Goal: Use online tool/utility: Utilize a website feature to perform a specific function

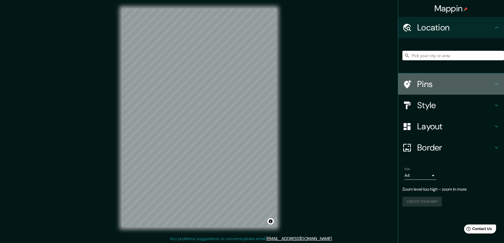
click at [449, 84] on h4 "Pins" at bounding box center [455, 84] width 76 height 11
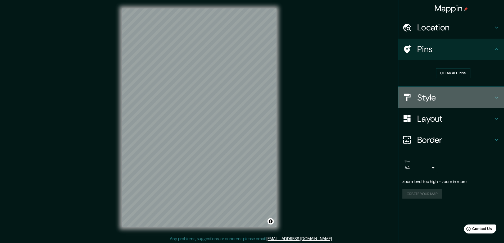
click at [449, 98] on h4 "Style" at bounding box center [455, 97] width 76 height 11
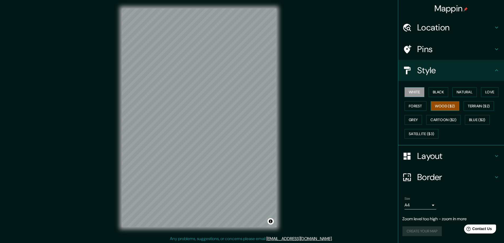
click at [445, 103] on button "Wood ($2)" at bounding box center [444, 106] width 29 height 10
click at [443, 119] on button "Cartoon ($2)" at bounding box center [443, 120] width 34 height 10
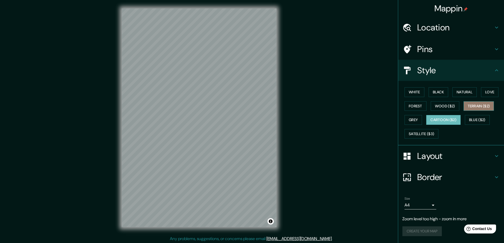
click at [477, 108] on button "Terrain ($2)" at bounding box center [478, 106] width 31 height 10
click at [439, 92] on button "Black" at bounding box center [438, 92] width 20 height 10
click at [460, 92] on button "Natural" at bounding box center [464, 92] width 24 height 10
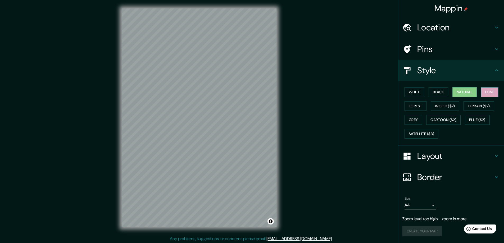
click at [488, 95] on button "Love" at bounding box center [489, 92] width 17 height 10
click at [438, 107] on button "Wood ($2)" at bounding box center [444, 106] width 29 height 10
click at [415, 118] on button "Grey" at bounding box center [412, 120] width 17 height 10
click at [434, 121] on button "Cartoon ($2)" at bounding box center [443, 120] width 34 height 10
click at [474, 123] on button "Blue ($2)" at bounding box center [476, 120] width 25 height 10
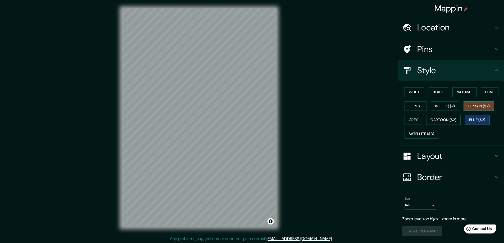
click at [473, 109] on button "Terrain ($2)" at bounding box center [478, 106] width 31 height 10
click at [452, 158] on h4 "Layout" at bounding box center [455, 156] width 76 height 11
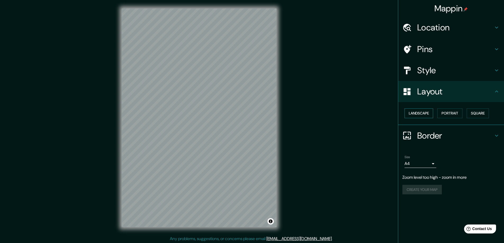
click at [428, 113] on button "Landscape" at bounding box center [418, 113] width 29 height 10
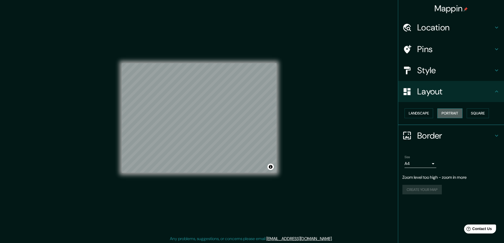
click at [457, 112] on button "Portrait" at bounding box center [449, 113] width 25 height 10
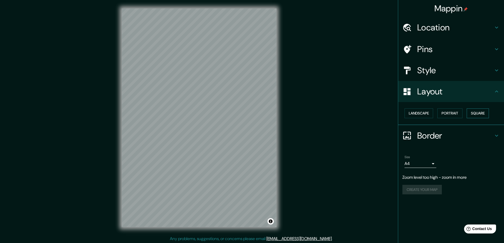
click at [484, 114] on button "Square" at bounding box center [477, 113] width 22 height 10
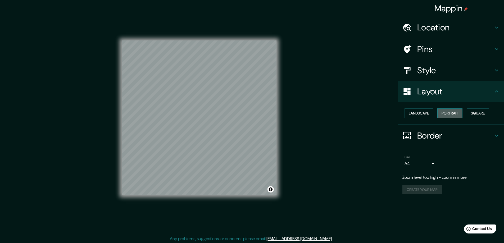
click at [451, 111] on button "Portrait" at bounding box center [449, 113] width 25 height 10
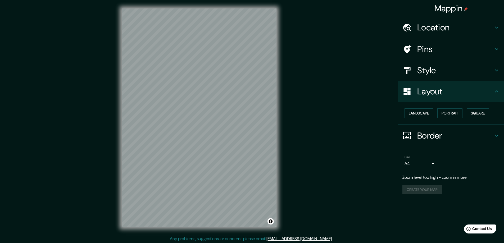
click at [464, 95] on h4 "Layout" at bounding box center [455, 91] width 76 height 11
click at [448, 138] on h4 "Border" at bounding box center [455, 135] width 76 height 11
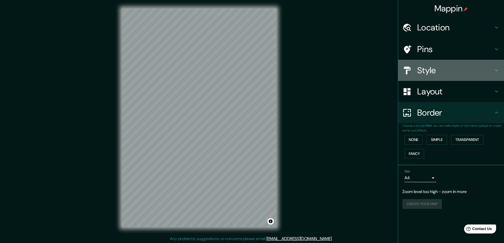
click at [451, 72] on h4 "Style" at bounding box center [455, 70] width 76 height 11
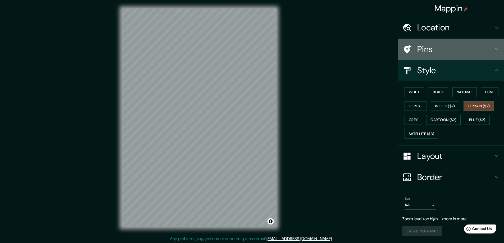
click at [444, 52] on h4 "Pins" at bounding box center [455, 49] width 76 height 11
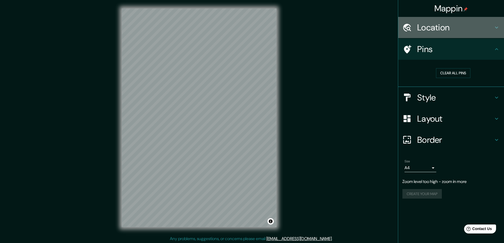
click at [459, 32] on h4 "Location" at bounding box center [455, 27] width 76 height 11
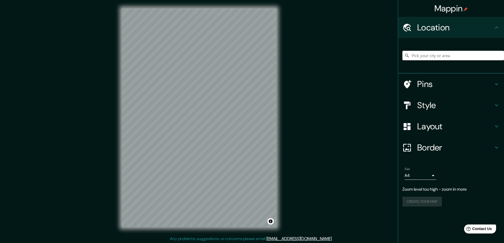
click at [461, 31] on h4 "Location" at bounding box center [455, 27] width 76 height 11
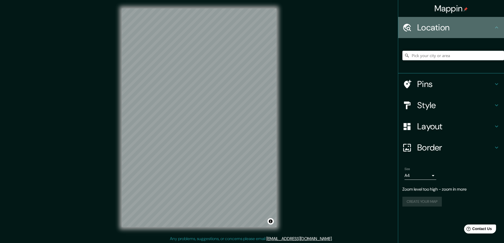
click at [498, 27] on icon at bounding box center [496, 27] width 6 height 6
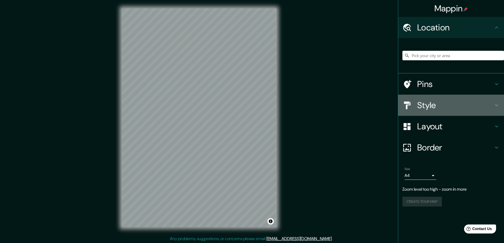
click at [433, 107] on h4 "Style" at bounding box center [455, 105] width 76 height 11
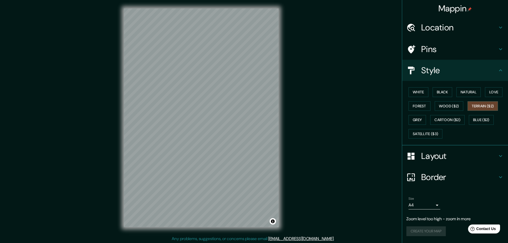
click at [433, 205] on body "Mappin Location Pins Style White Black Natural Love Forest Wood ($2) Terrain ($…" at bounding box center [254, 121] width 508 height 243
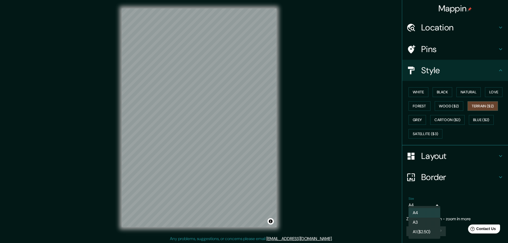
click at [450, 202] on div at bounding box center [254, 121] width 508 height 243
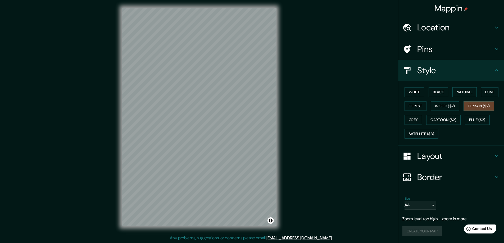
scroll to position [1, 0]
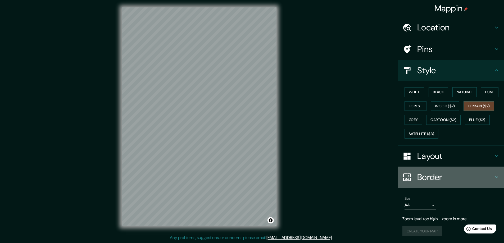
click at [451, 180] on h4 "Border" at bounding box center [455, 177] width 76 height 11
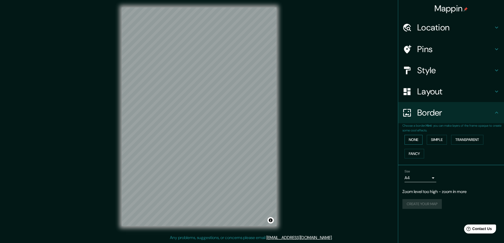
click at [416, 137] on button "None" at bounding box center [413, 140] width 18 height 10
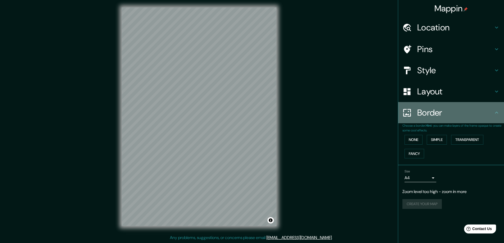
click at [499, 111] on icon at bounding box center [496, 112] width 6 height 6
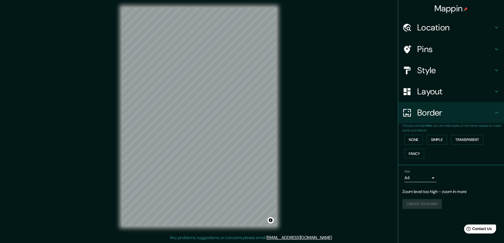
click at [426, 205] on div "Create your map" at bounding box center [450, 204] width 97 height 10
